Goal: Information Seeking & Learning: Find specific fact

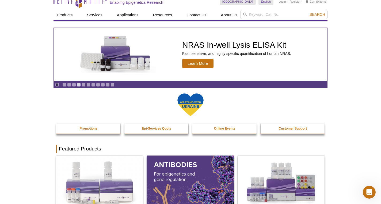
scroll to position [8, 0]
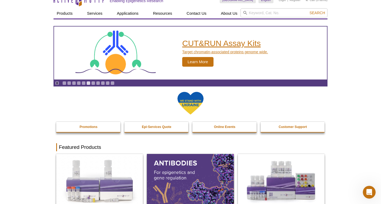
click at [116, 50] on img "CUT&RUN Assay Kits" at bounding box center [116, 53] width 80 height 49
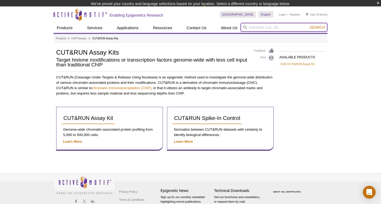
click at [260, 29] on input "search" at bounding box center [284, 27] width 87 height 9
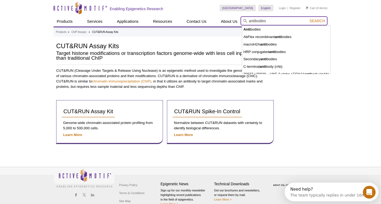
click at [318, 21] on button "Search" at bounding box center [317, 20] width 19 height 5
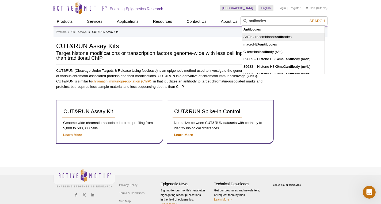
click at [257, 35] on li "AbFlex recombinant antib odies" at bounding box center [283, 36] width 82 height 7
type input "AbFlex recombinant antibodies"
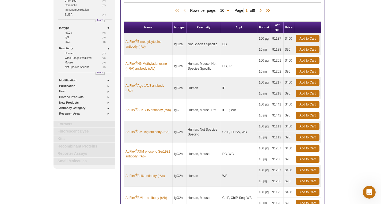
scroll to position [59, 0]
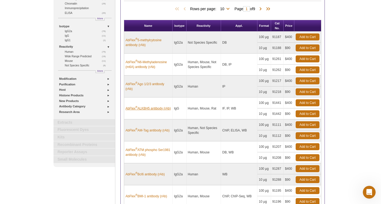
click at [164, 108] on link "AbFlex ® ALKBH5 antibody (rAb)" at bounding box center [148, 108] width 45 height 5
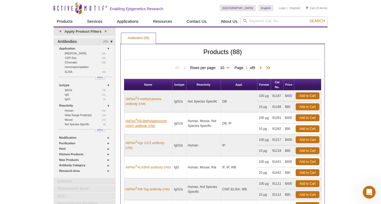
scroll to position [0, 0]
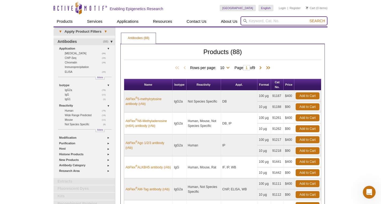
click at [257, 22] on input "search" at bounding box center [284, 20] width 87 height 9
type input "e"
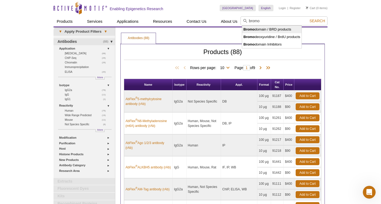
click at [267, 30] on li "Bromo domain / BRD products" at bounding box center [272, 29] width 60 height 7
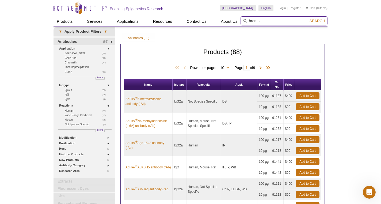
type input "Bromodomain / BRD products"
click at [315, 19] on span "Search" at bounding box center [318, 21] width 16 height 4
click at [302, 20] on input "Bromodomain / BRD products" at bounding box center [284, 20] width 87 height 9
click at [318, 21] on button "Search" at bounding box center [317, 20] width 19 height 5
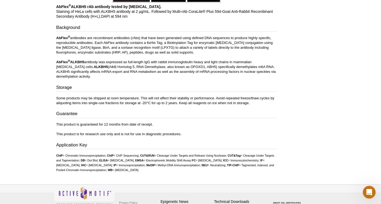
scroll to position [595, 0]
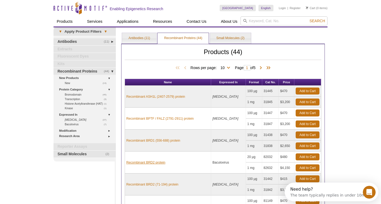
click at [159, 160] on link "Recombinant BRD2 protein" at bounding box center [145, 162] width 39 height 5
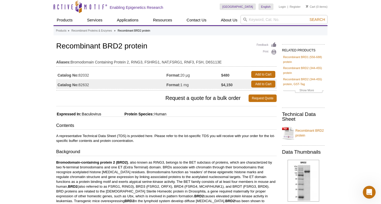
scroll to position [1, 0]
click at [306, 89] on link "Show More" at bounding box center [303, 91] width 41 height 6
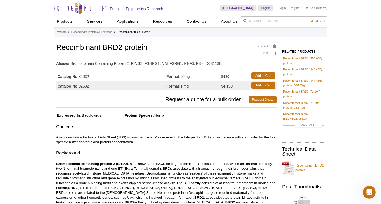
scroll to position [0, 0]
click at [283, 20] on input "search" at bounding box center [284, 20] width 87 height 9
type input "brd2"
click at [318, 21] on button "Search" at bounding box center [317, 20] width 19 height 5
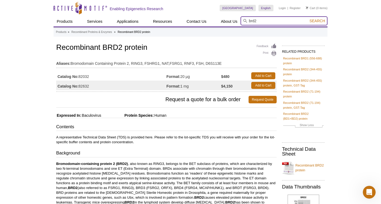
scroll to position [0, 0]
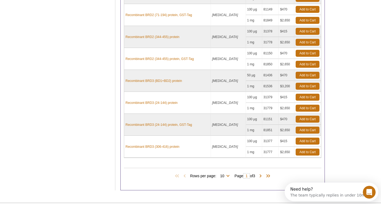
scroll to position [149, 0]
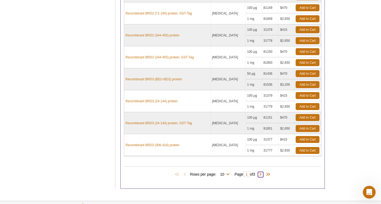
click at [263, 174] on span at bounding box center [260, 174] width 5 height 5
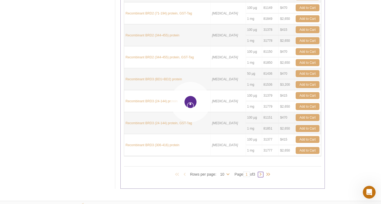
type input "2"
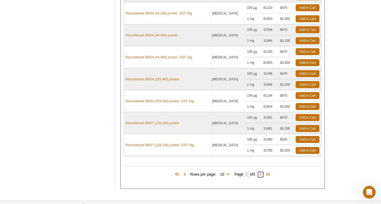
click at [263, 174] on span at bounding box center [260, 174] width 5 height 5
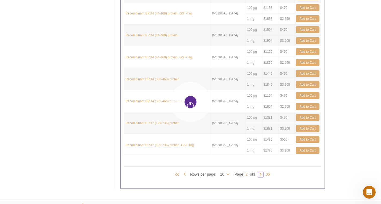
type input "3"
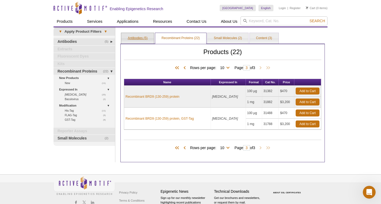
click at [146, 39] on link "Antibodies (5)" at bounding box center [137, 38] width 33 height 11
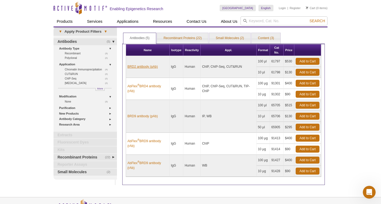
click at [150, 66] on link "BRD2 antibody (pAb)" at bounding box center [142, 66] width 30 height 5
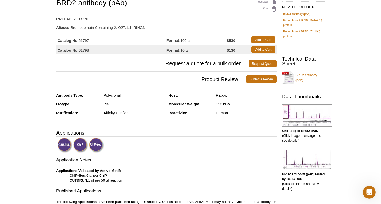
scroll to position [52, 0]
